Goal: Task Accomplishment & Management: Manage account settings

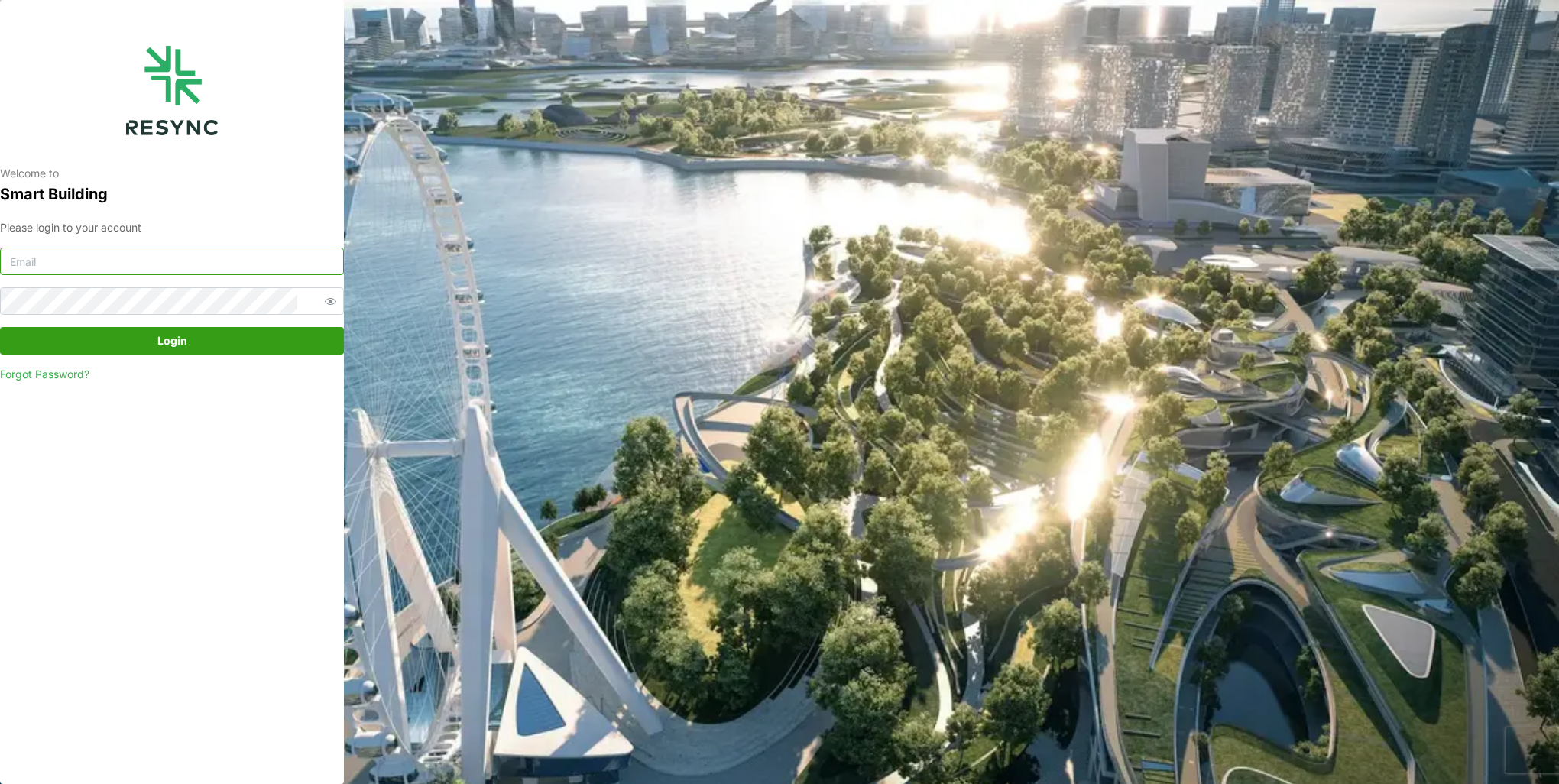
click at [149, 264] on input at bounding box center [171, 260] width 344 height 27
type input "burhanamali.arshad@aumovio.com"
click at [0, 327] on button "Login" at bounding box center [171, 340] width 344 height 27
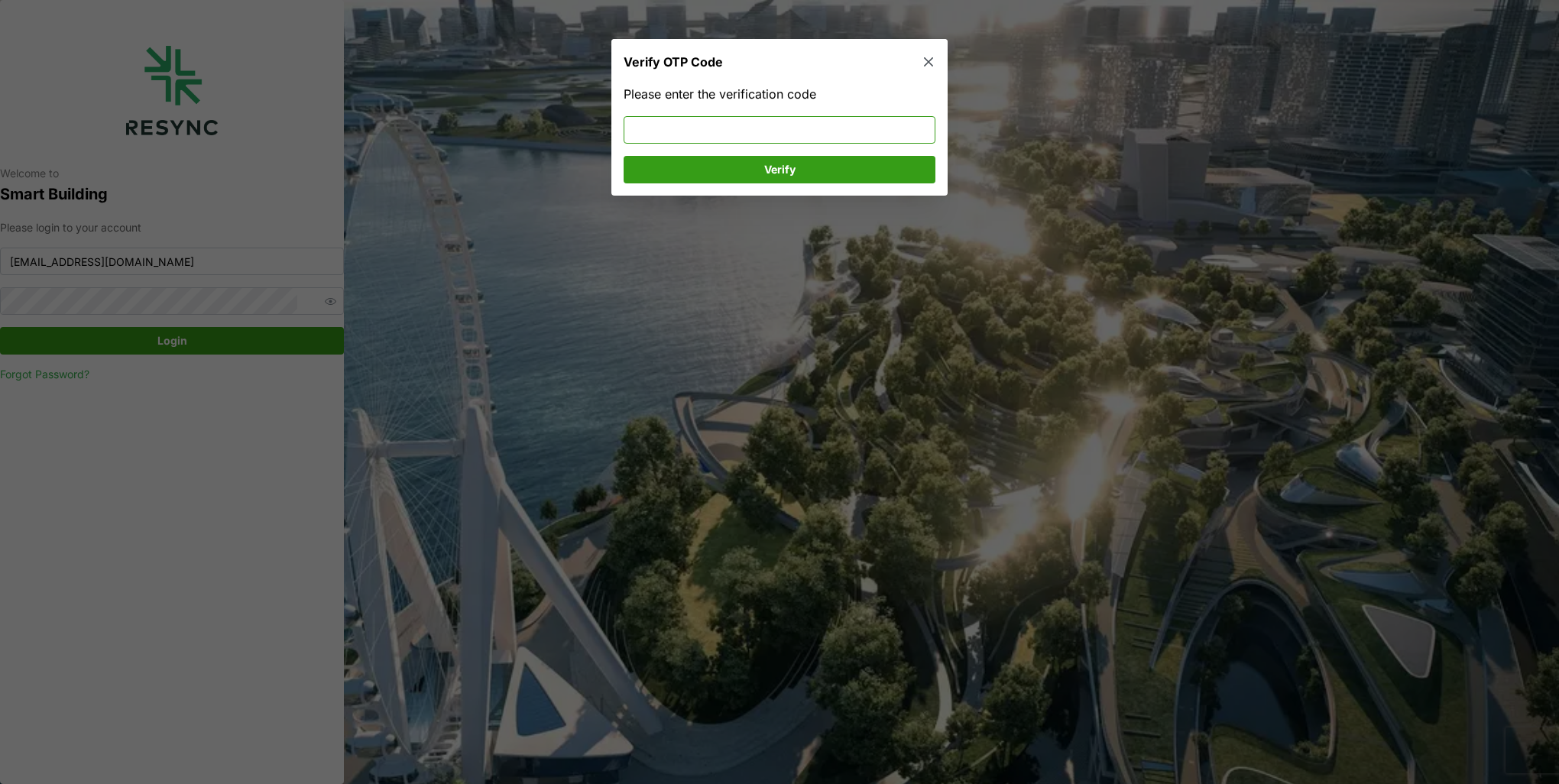
click at [712, 125] on input at bounding box center [779, 130] width 312 height 27
type input "641145"
click at [834, 167] on span "Verify" at bounding box center [780, 169] width 283 height 26
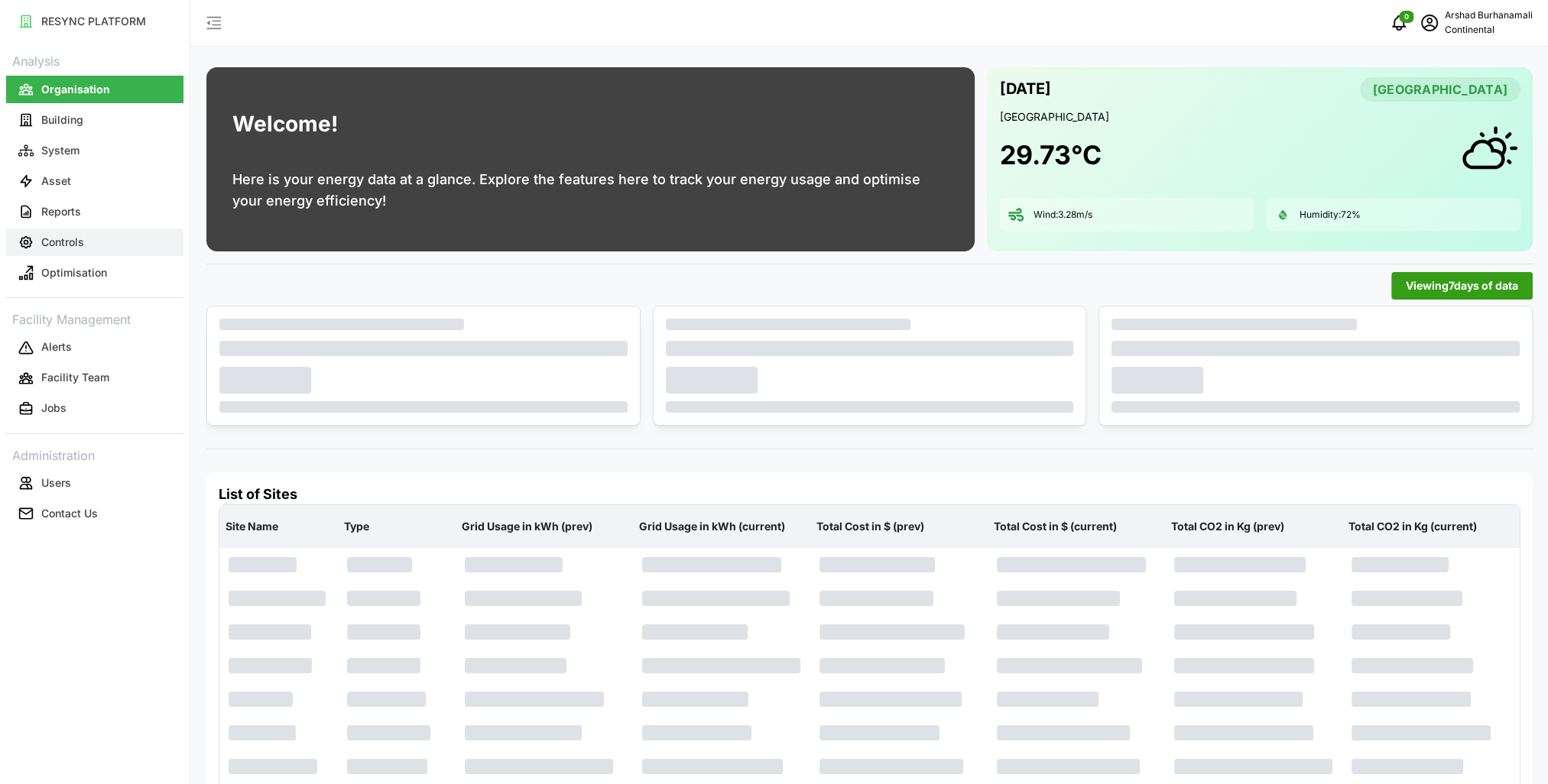
click at [101, 242] on button "Controls" at bounding box center [94, 241] width 177 height 27
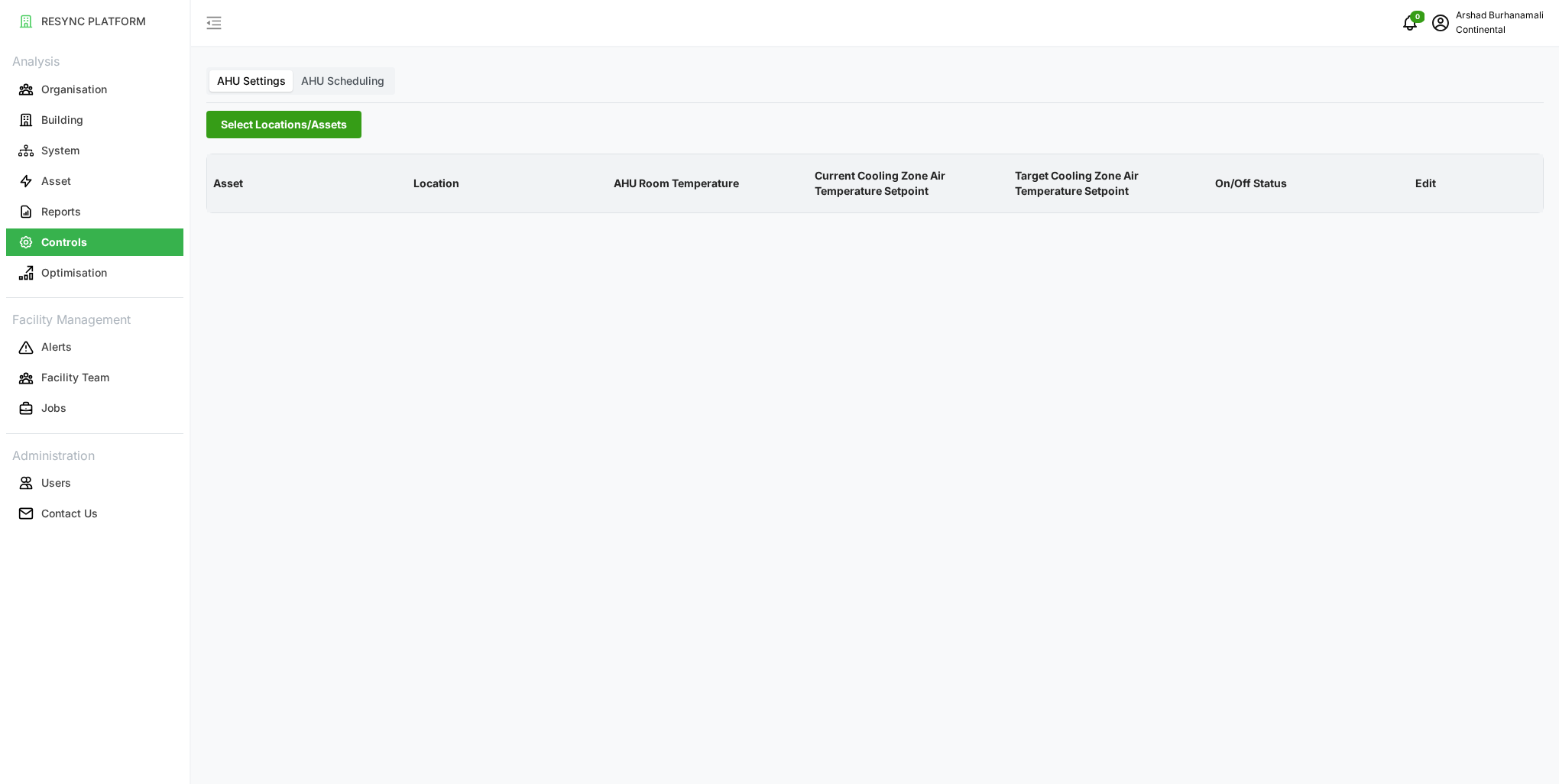
click at [237, 129] on span "Select Locations/Assets" at bounding box center [283, 124] width 126 height 26
click at [224, 208] on div "Continental Automotive [GEOGRAPHIC_DATA]" at bounding box center [368, 179] width 324 height 71
click at [224, 196] on icon at bounding box center [225, 193] width 12 height 12
click at [261, 220] on span "Select CA1" at bounding box center [257, 216] width 9 height 9
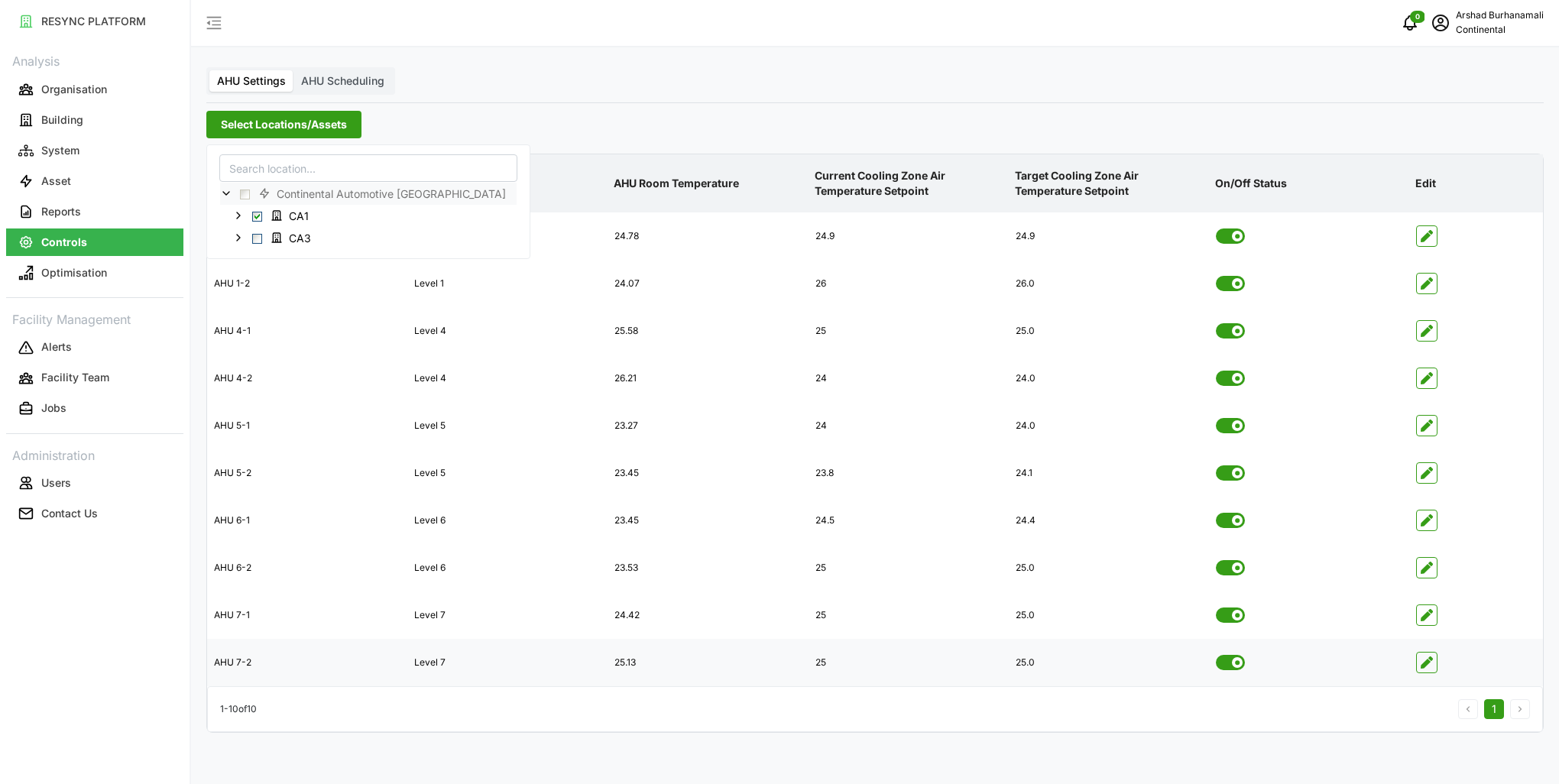
click at [1431, 664] on icon "button" at bounding box center [1426, 662] width 12 height 12
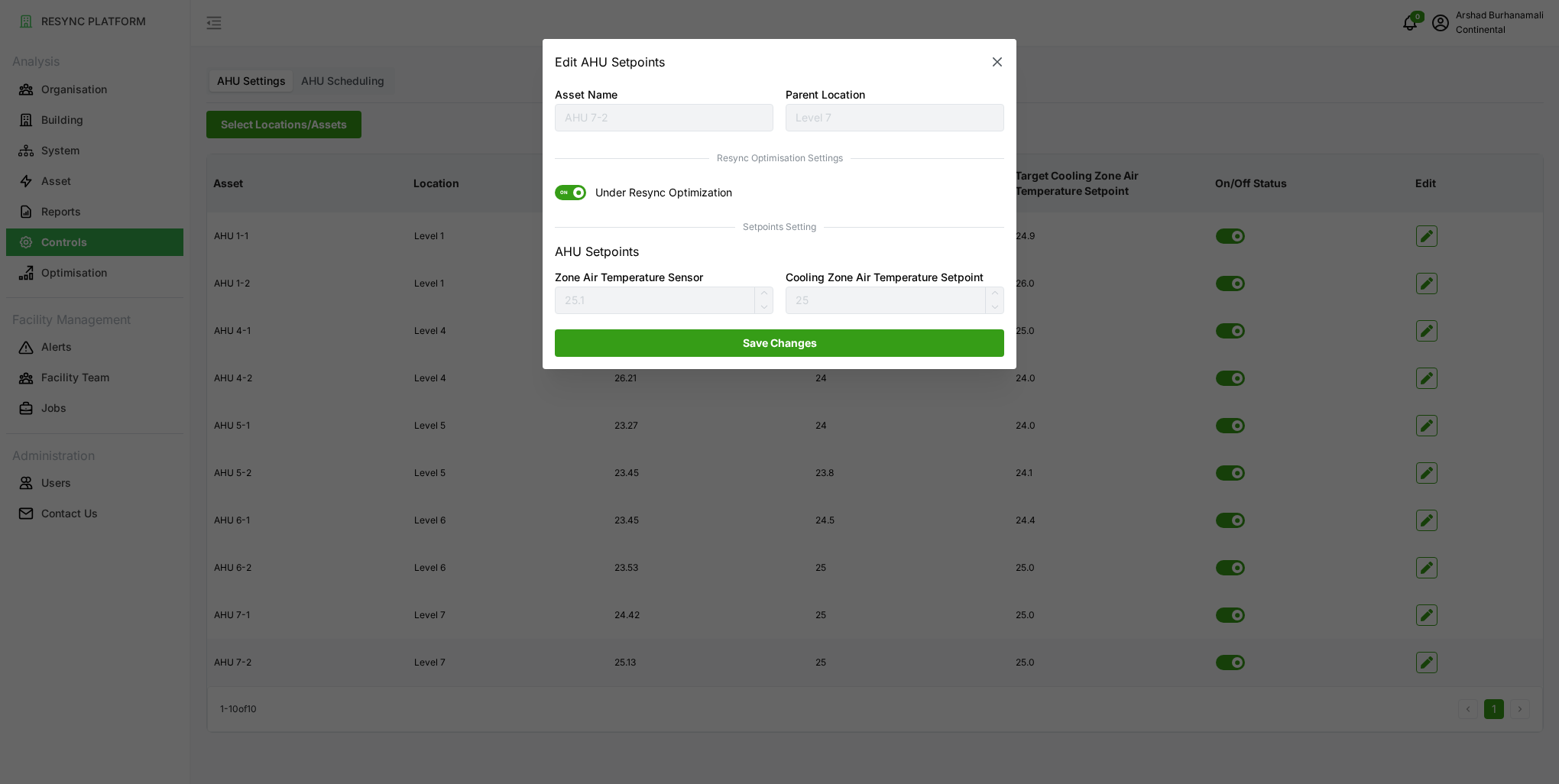
click at [578, 191] on span at bounding box center [578, 192] width 10 height 10
click at [555, 186] on input "ON Under Resync Optimization" at bounding box center [555, 186] width 0 height 0
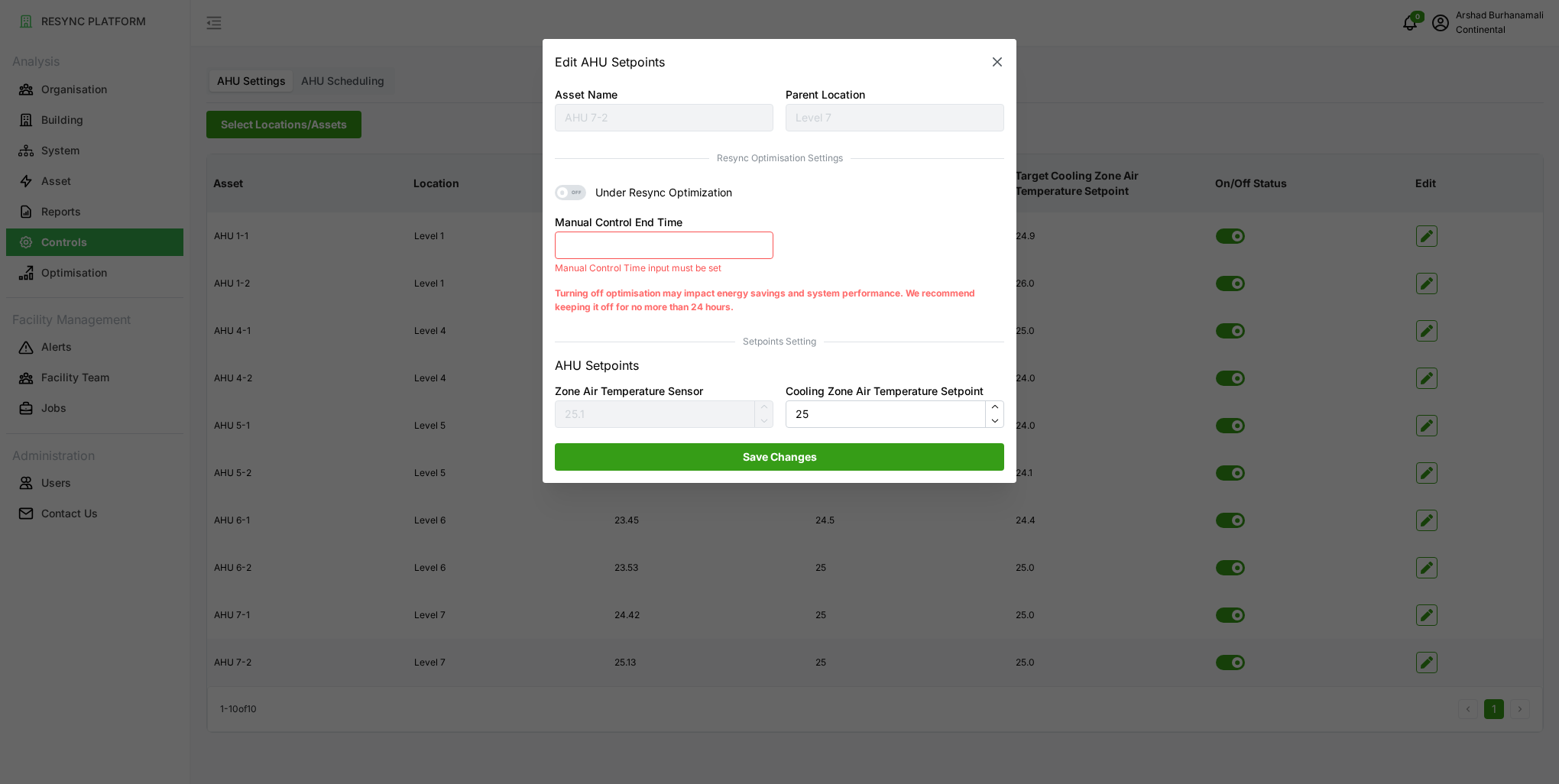
click at [608, 241] on button "Manual Control End Time" at bounding box center [664, 244] width 219 height 27
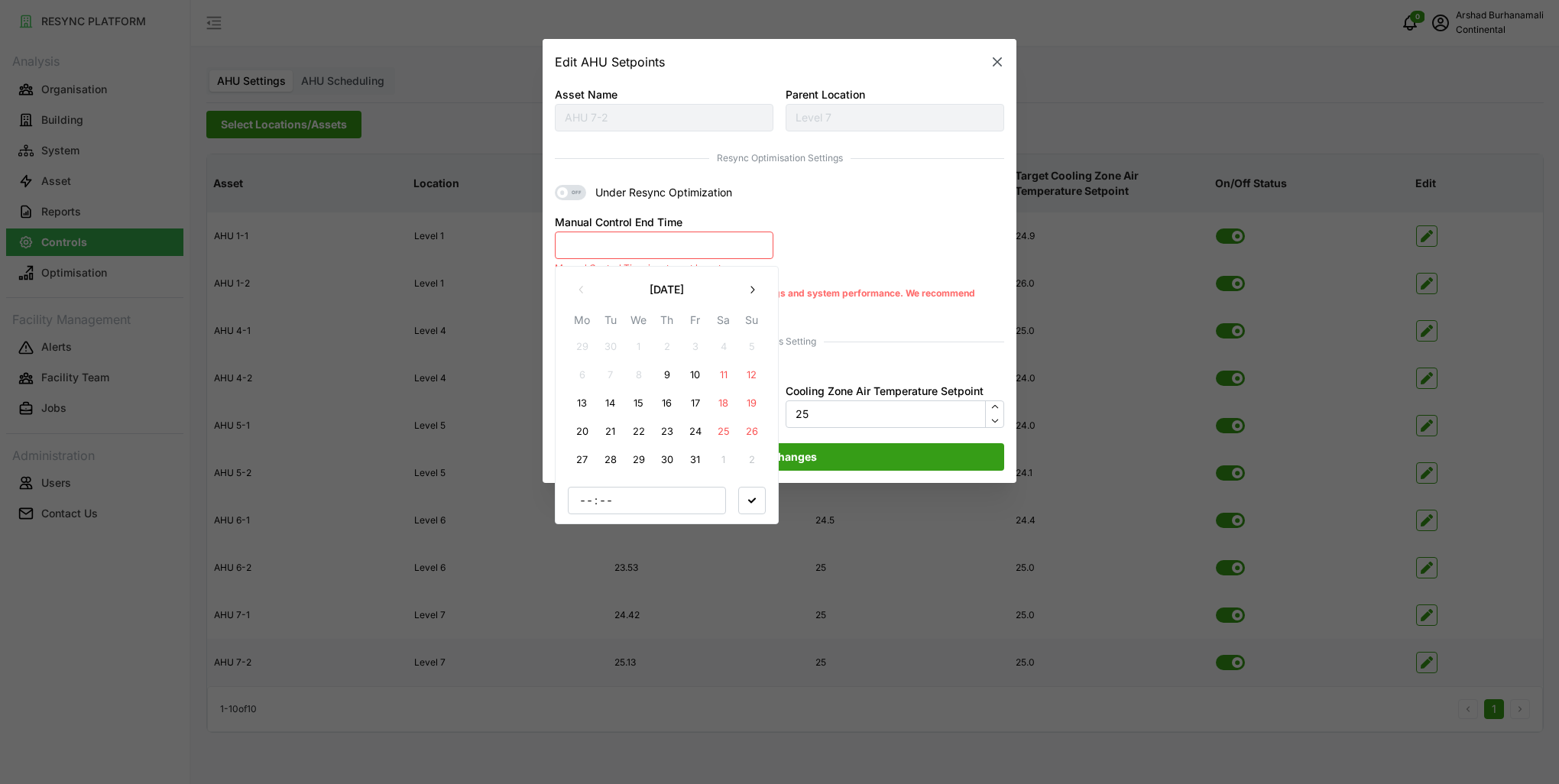
click at [667, 370] on button "9" at bounding box center [667, 375] width 27 height 27
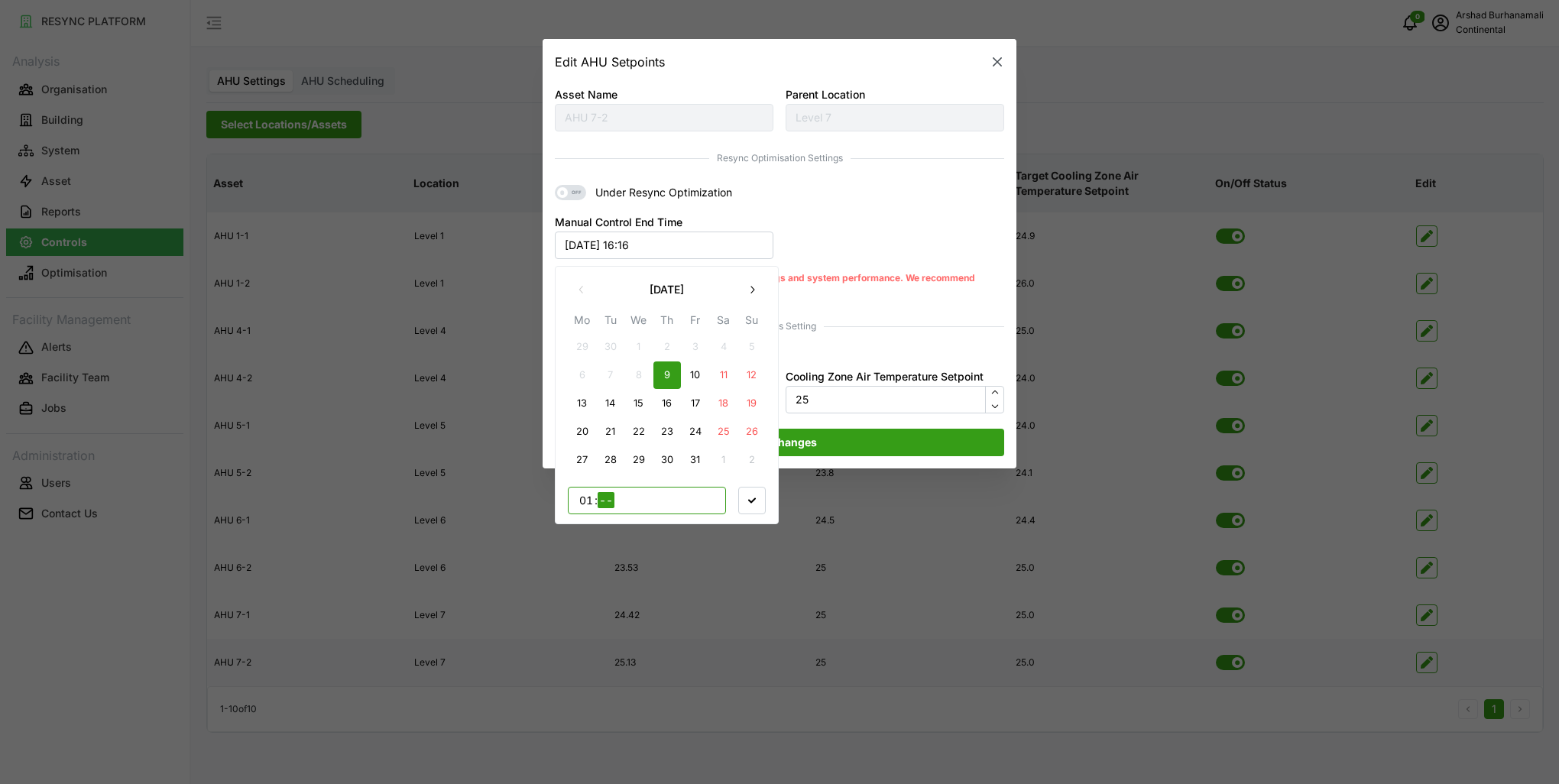
type input "17"
type input "15"
click at [748, 498] on icon "button" at bounding box center [752, 500] width 8 height 8
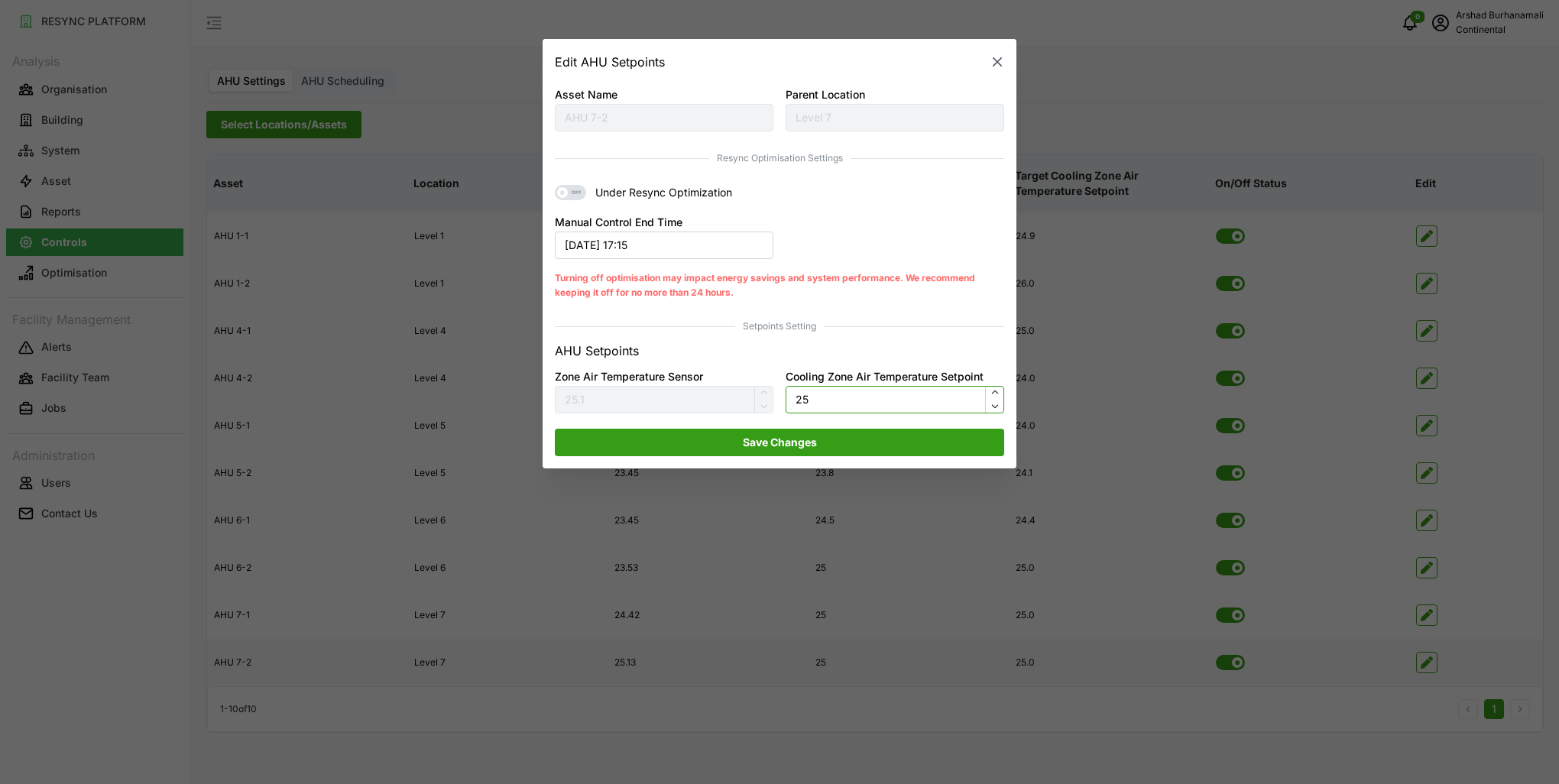
click at [834, 401] on input "25" at bounding box center [894, 399] width 219 height 27
type input "23.9"
click at [835, 438] on span "Save Changes" at bounding box center [780, 441] width 421 height 26
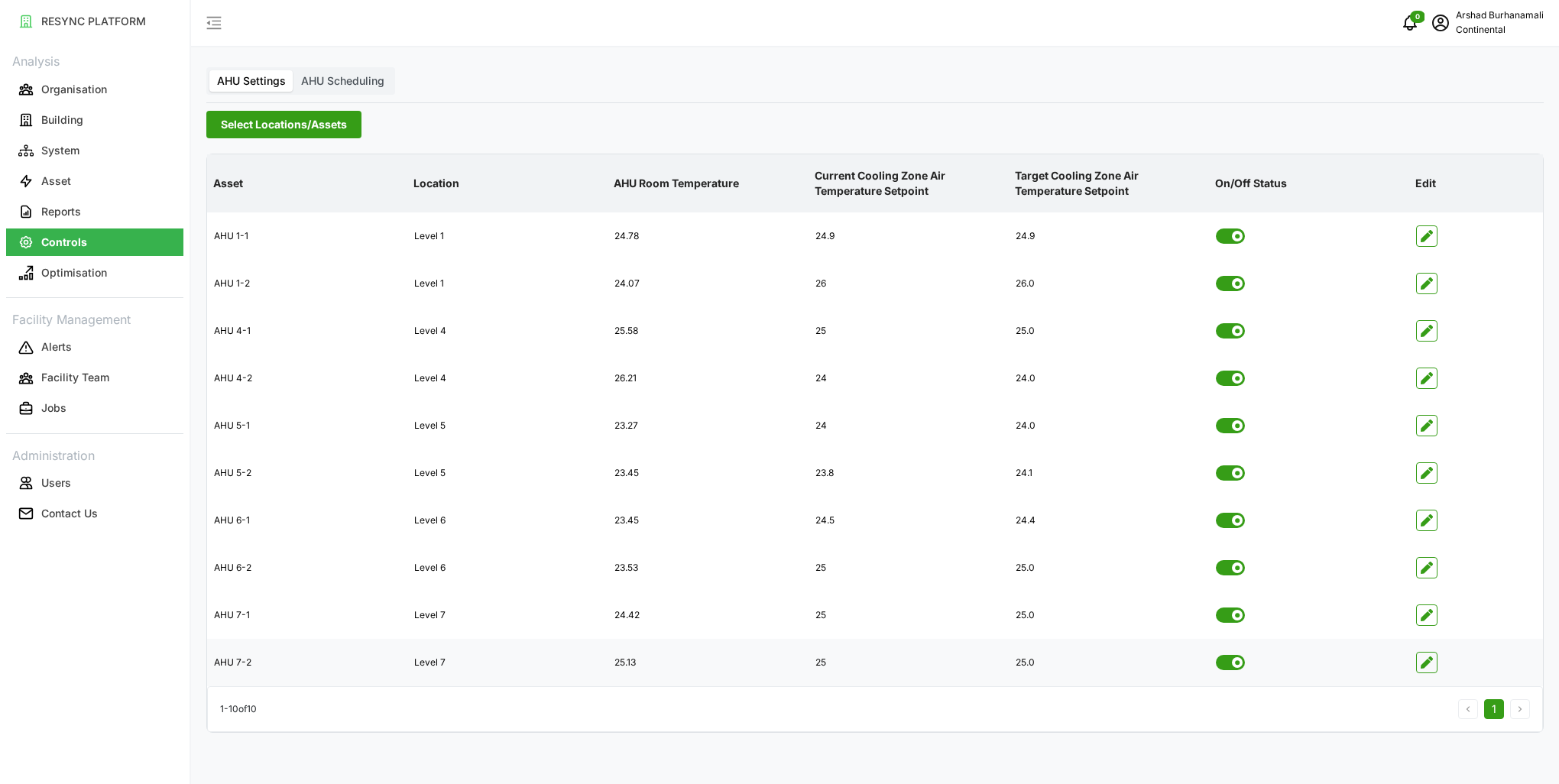
click at [309, 132] on span "Select Locations/Assets" at bounding box center [283, 124] width 126 height 26
click at [264, 237] on span "CA3" at bounding box center [293, 236] width 58 height 18
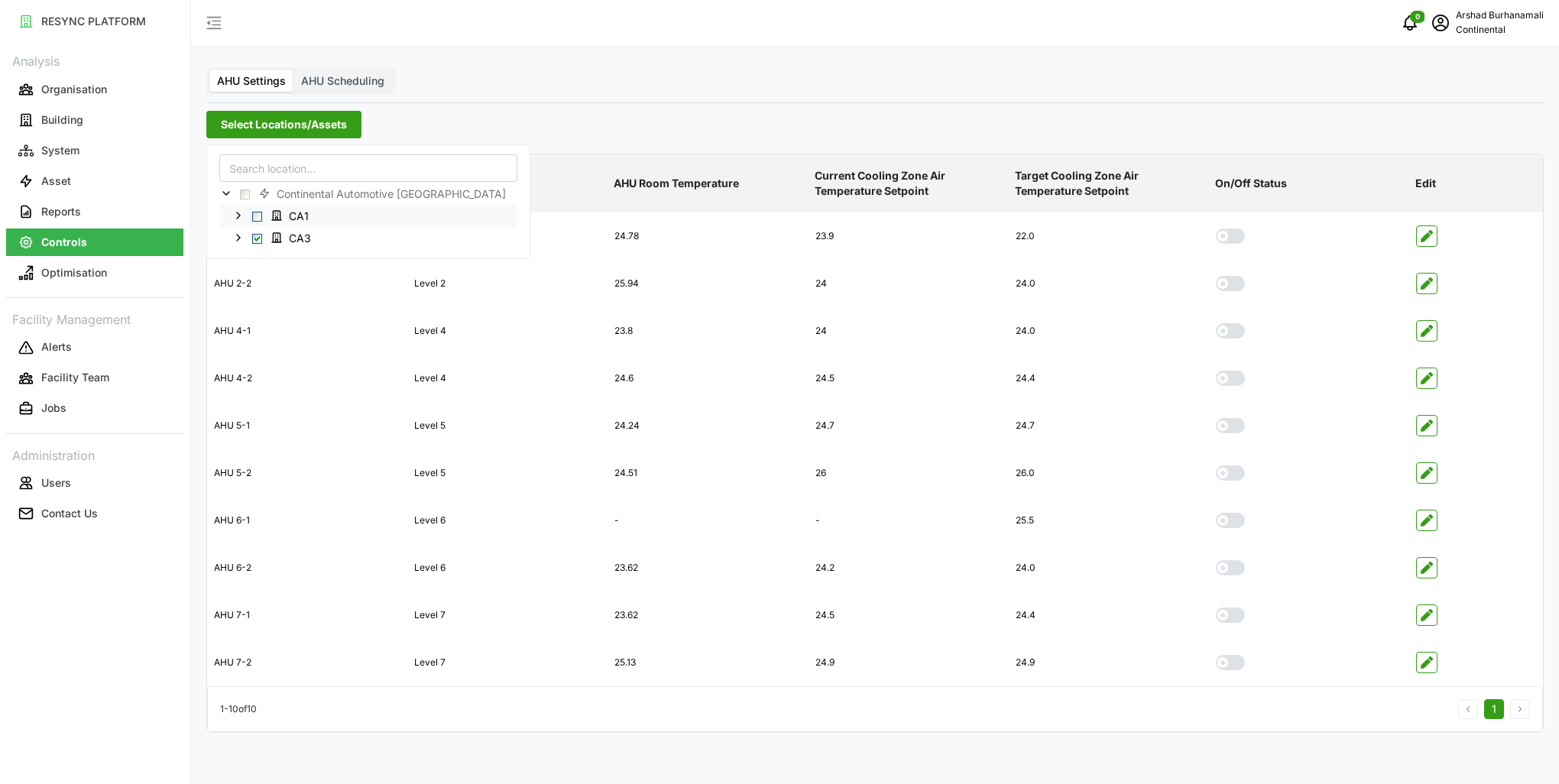
click at [257, 216] on span "Select CA1" at bounding box center [257, 216] width 9 height 9
click at [758, 717] on div "1 - 10 of 10 1" at bounding box center [875, 709] width 1335 height 45
